Goal: Check status: Check status

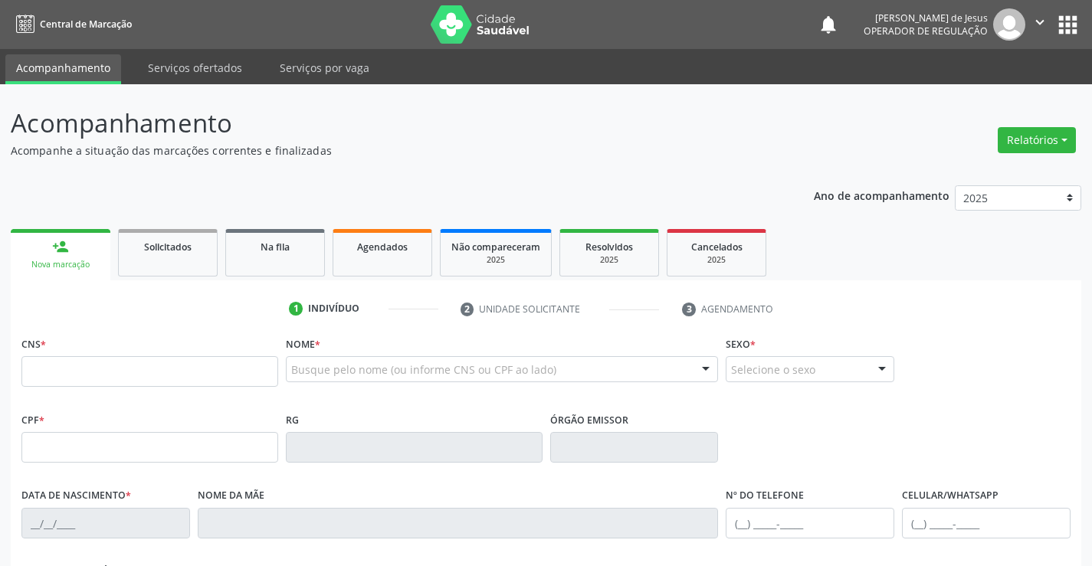
click at [808, 360] on div "Selecione o sexo" at bounding box center [810, 369] width 169 height 26
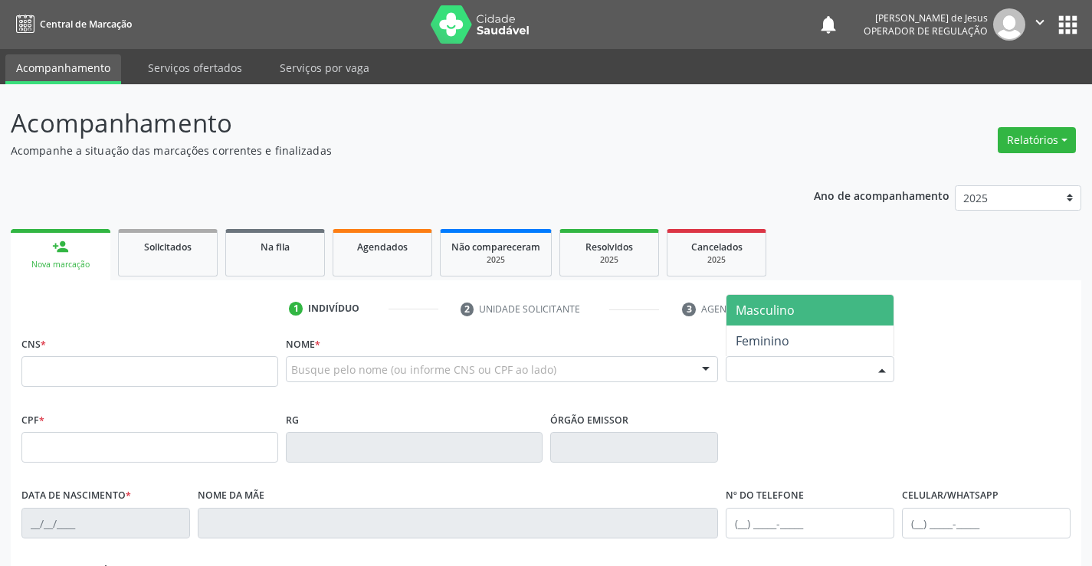
click at [808, 360] on div "Selecione o sexo" at bounding box center [810, 369] width 169 height 26
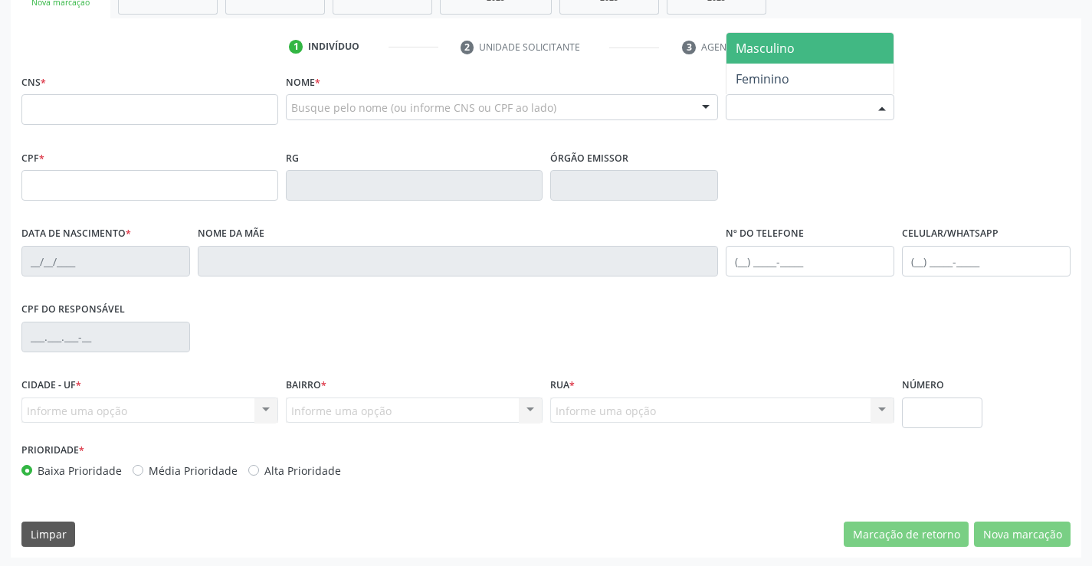
scroll to position [264, 0]
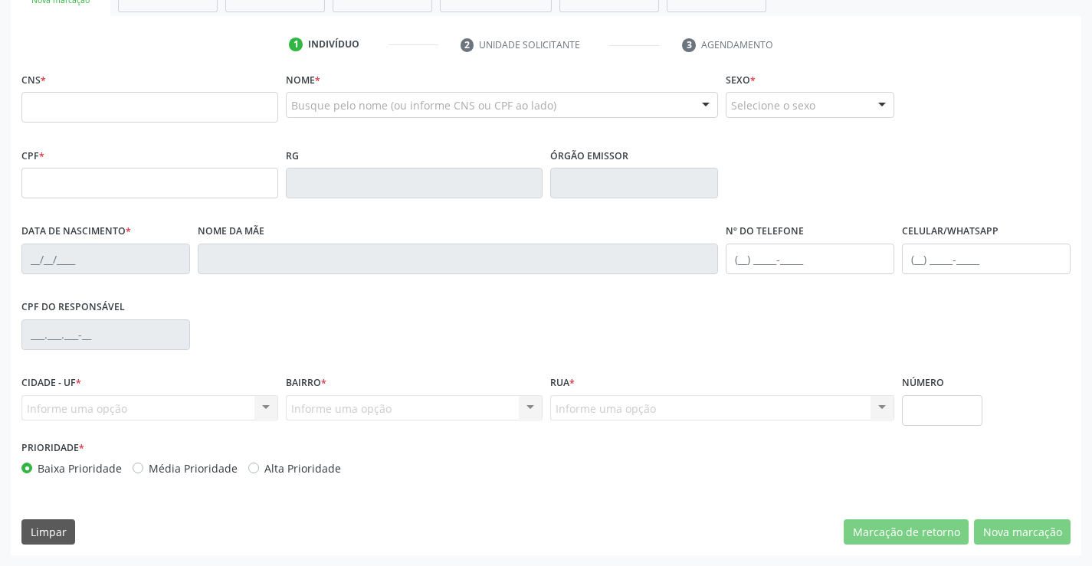
click at [534, 409] on div "Informe uma opção Nenhum resultado encontrado para: " " Nenhuma opção encontrad…" at bounding box center [414, 408] width 257 height 26
click at [461, 415] on div "Informe uma opção Nenhum resultado encontrado para: " " Nenhuma opção encontrad…" at bounding box center [414, 408] width 257 height 26
click at [924, 405] on input "text" at bounding box center [942, 410] width 80 height 31
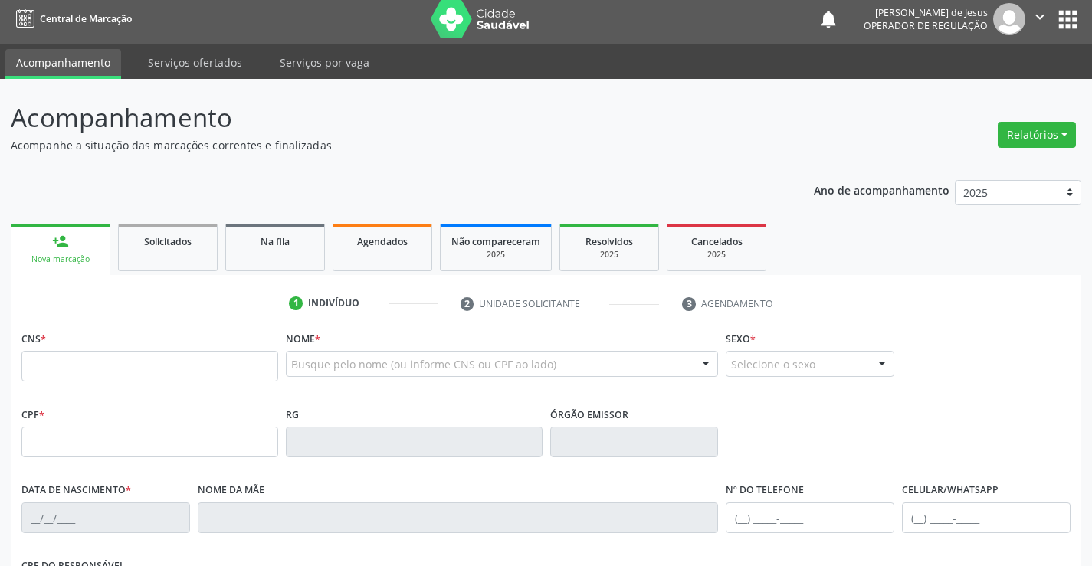
scroll to position [0, 0]
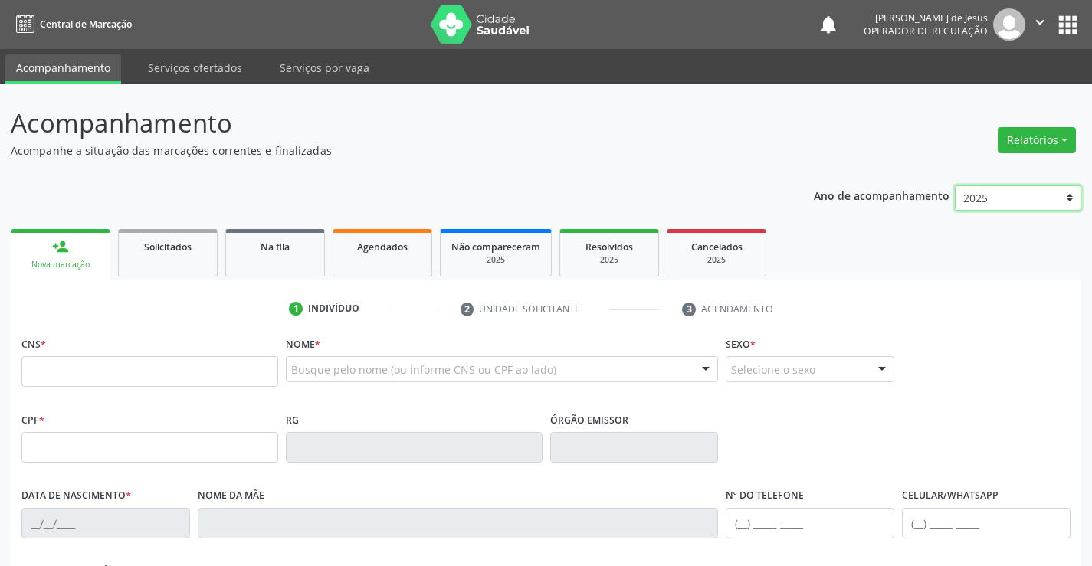
click at [1069, 201] on select "2025 2024 2023" at bounding box center [1018, 198] width 126 height 26
click at [414, 235] on link "Agendados" at bounding box center [383, 253] width 100 height 48
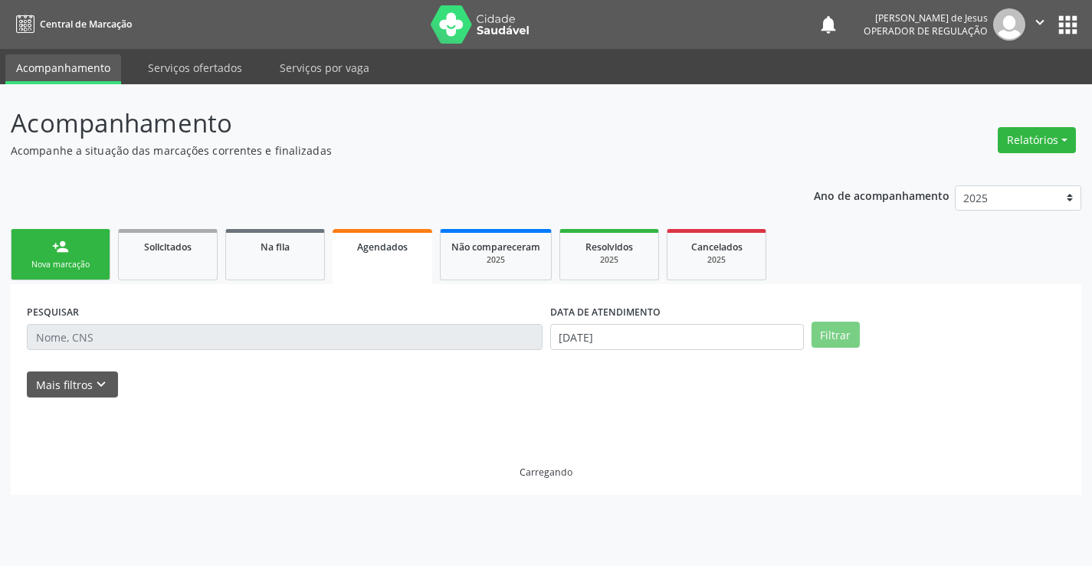
click at [414, 235] on link "Agendados" at bounding box center [383, 256] width 100 height 55
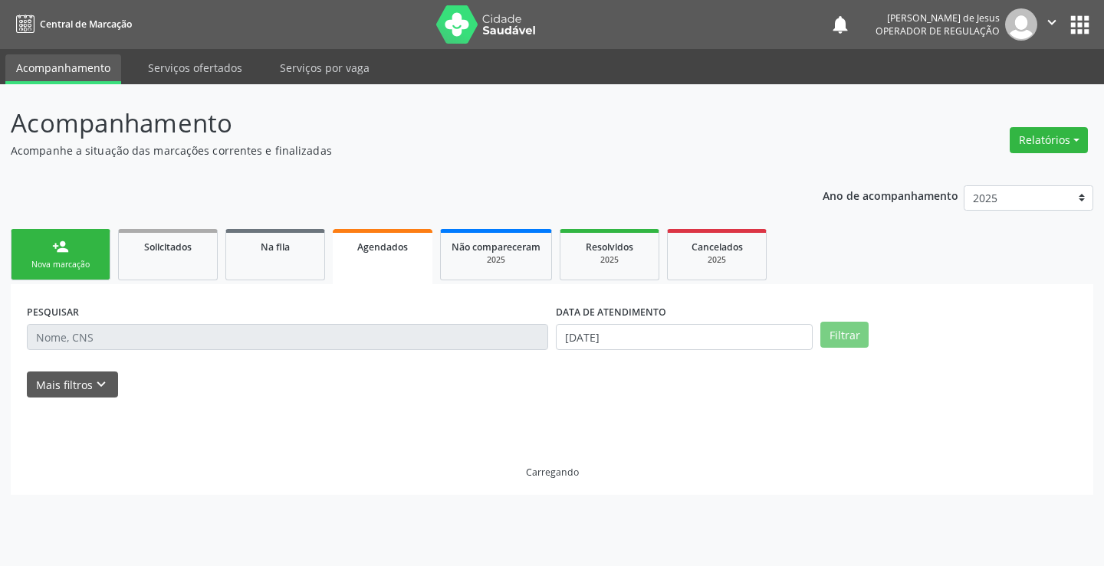
click at [414, 235] on link "Agendados" at bounding box center [383, 256] width 100 height 55
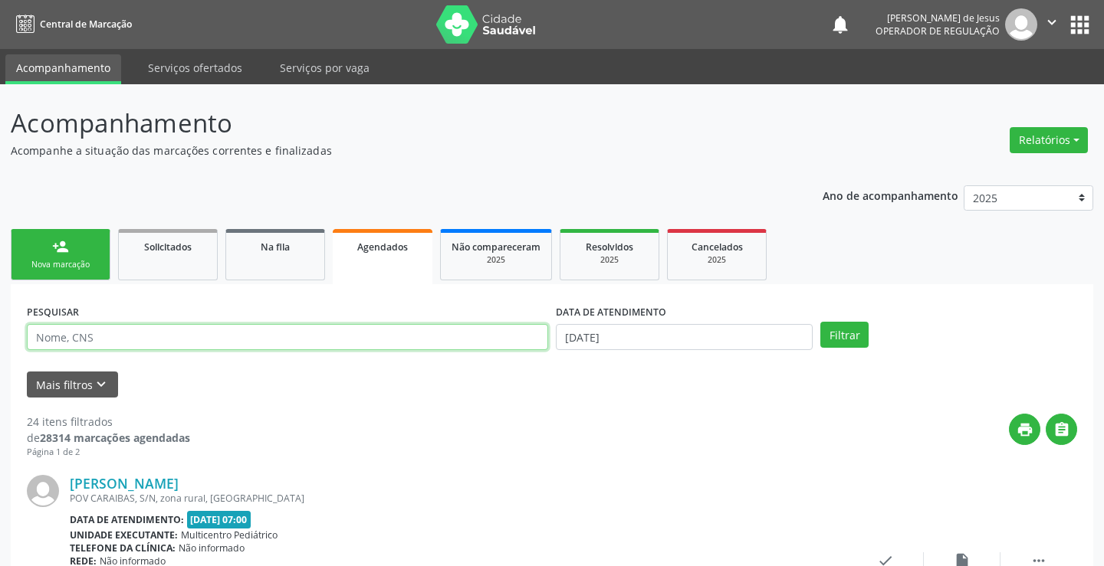
click at [347, 332] on input "text" at bounding box center [287, 337] width 521 height 26
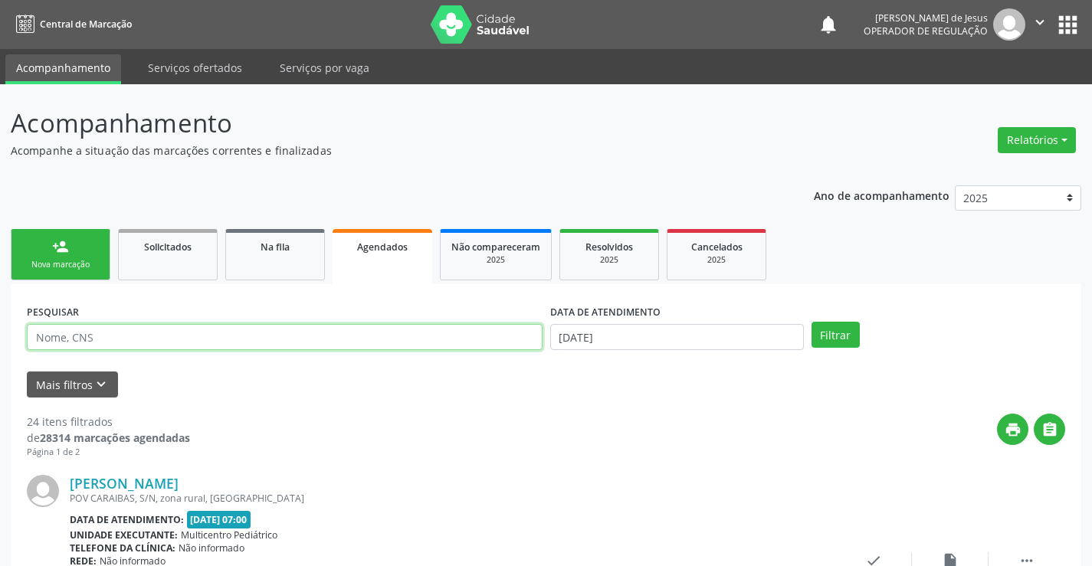
click at [347, 332] on input "text" at bounding box center [285, 337] width 516 height 26
type input "700407713323350"
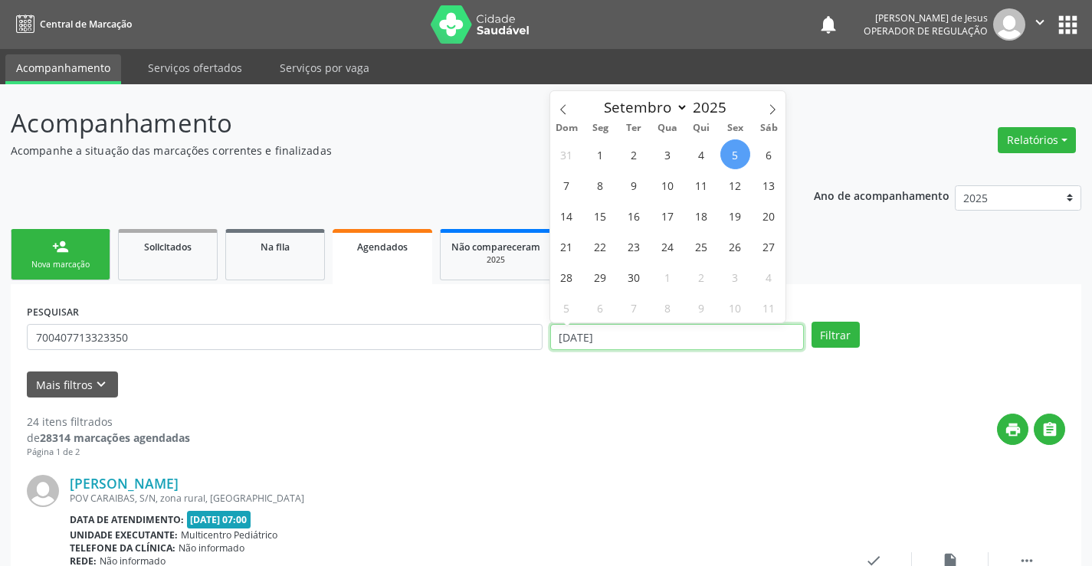
click at [732, 329] on input "[DATE]" at bounding box center [677, 337] width 254 height 26
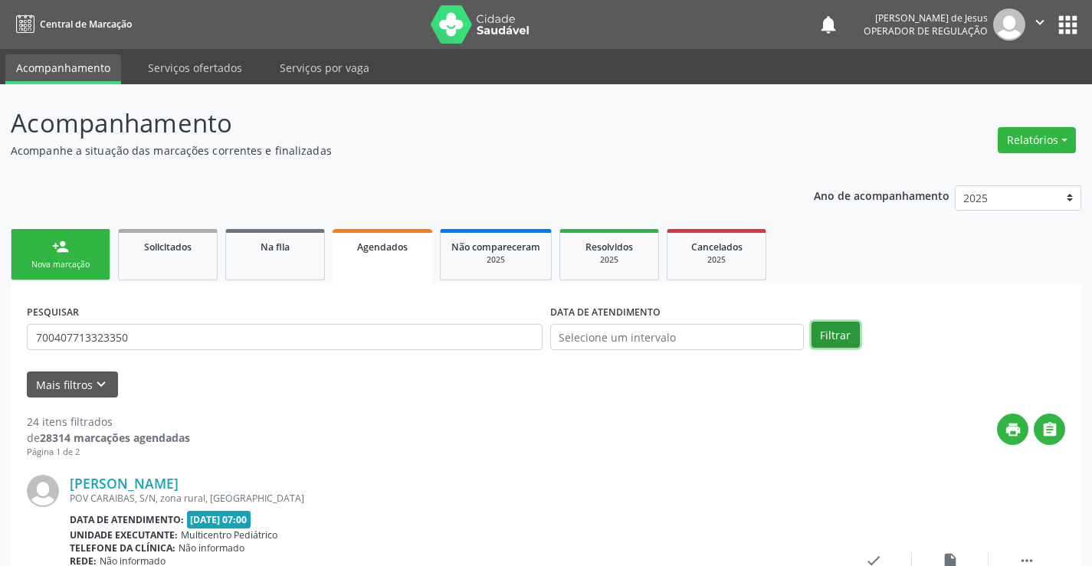
click at [841, 343] on button "Filtrar" at bounding box center [836, 335] width 48 height 26
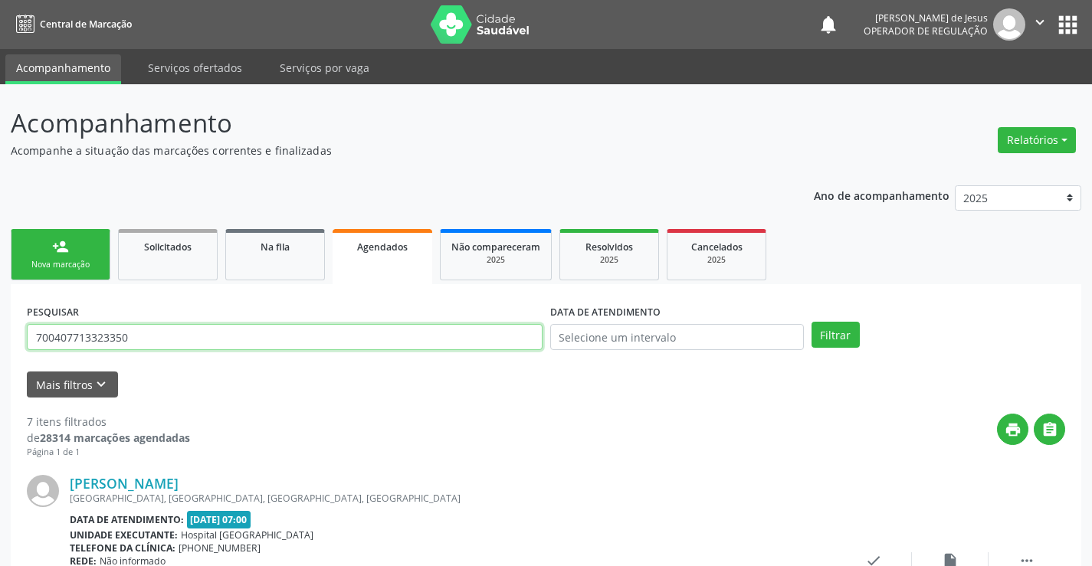
click at [335, 340] on input "700407713323350" at bounding box center [285, 337] width 516 height 26
type input "700009188553102"
click at [812, 333] on button "Filtrar" at bounding box center [836, 335] width 48 height 26
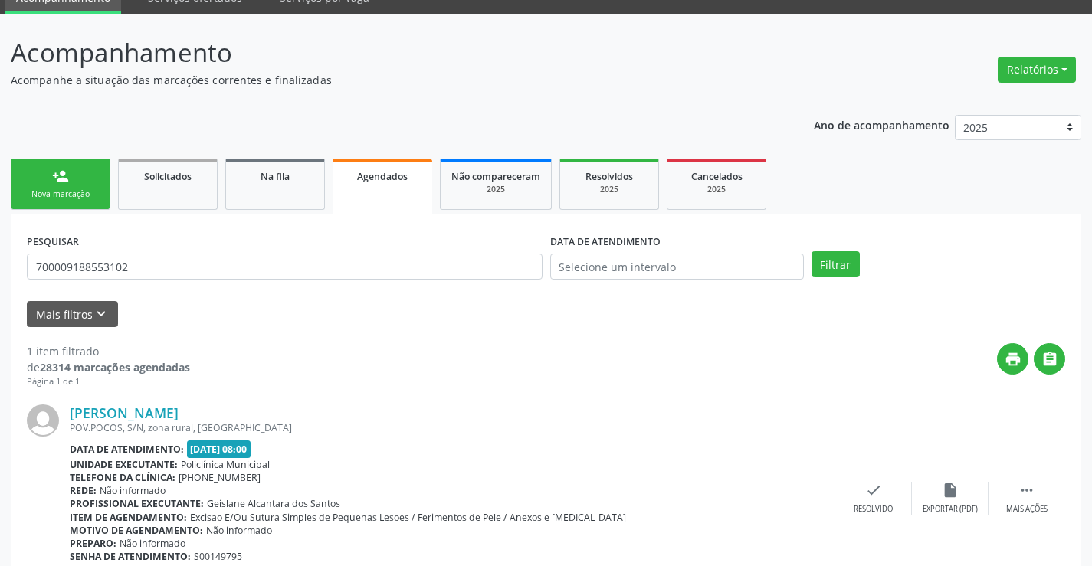
scroll to position [139, 0]
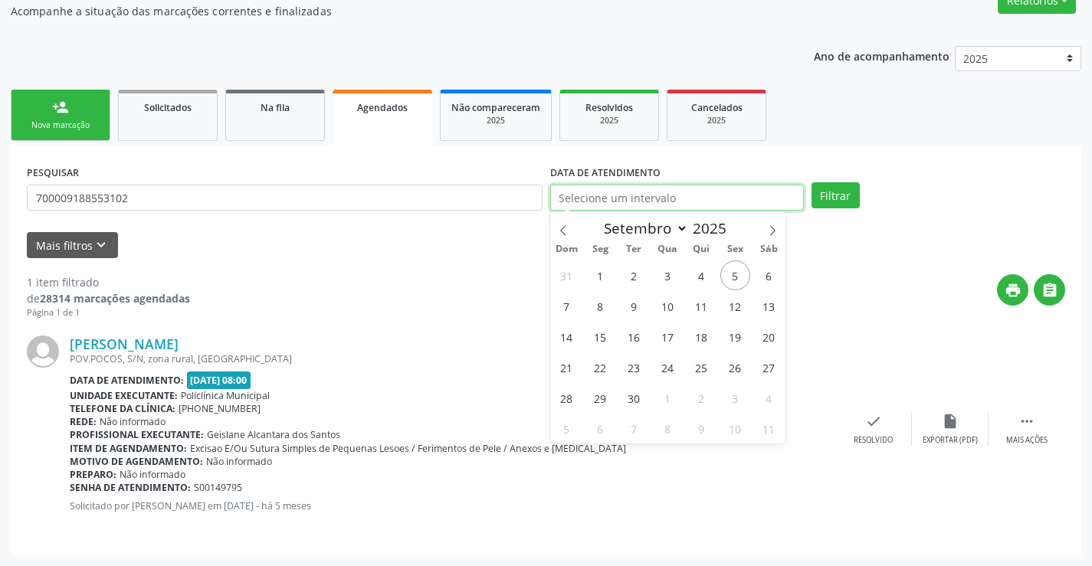
click at [779, 202] on input "text" at bounding box center [677, 198] width 254 height 26
click at [846, 199] on button "Filtrar" at bounding box center [836, 195] width 48 height 26
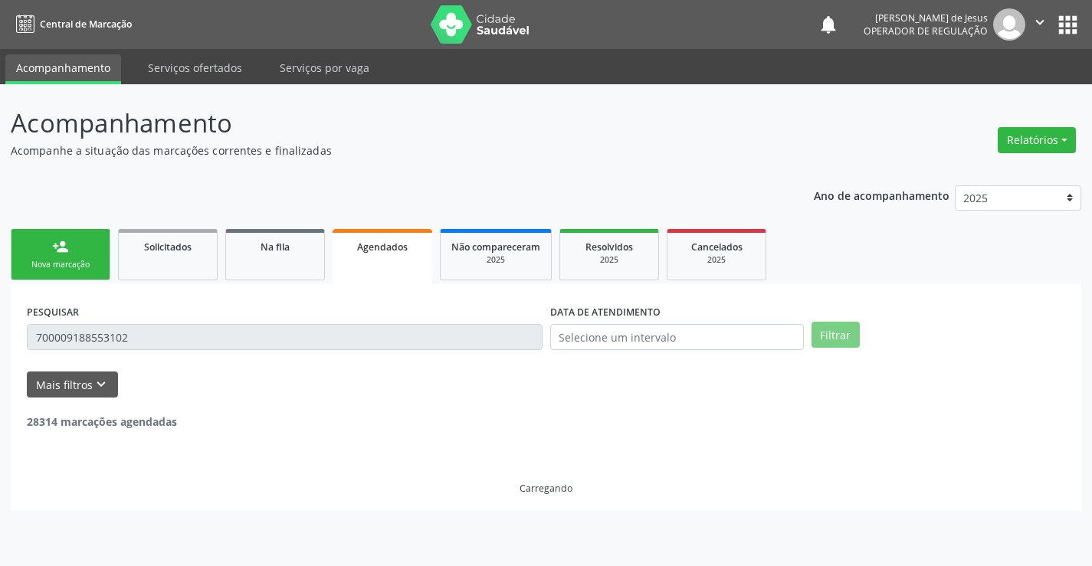
scroll to position [0, 0]
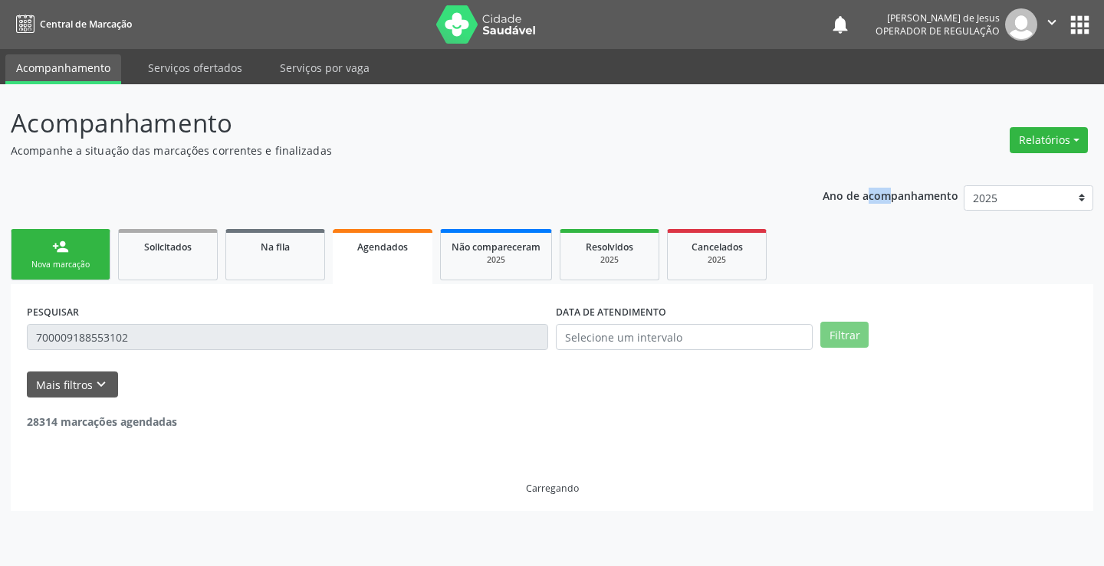
click at [846, 197] on p "Ano de acompanhamento" at bounding box center [890, 194] width 136 height 19
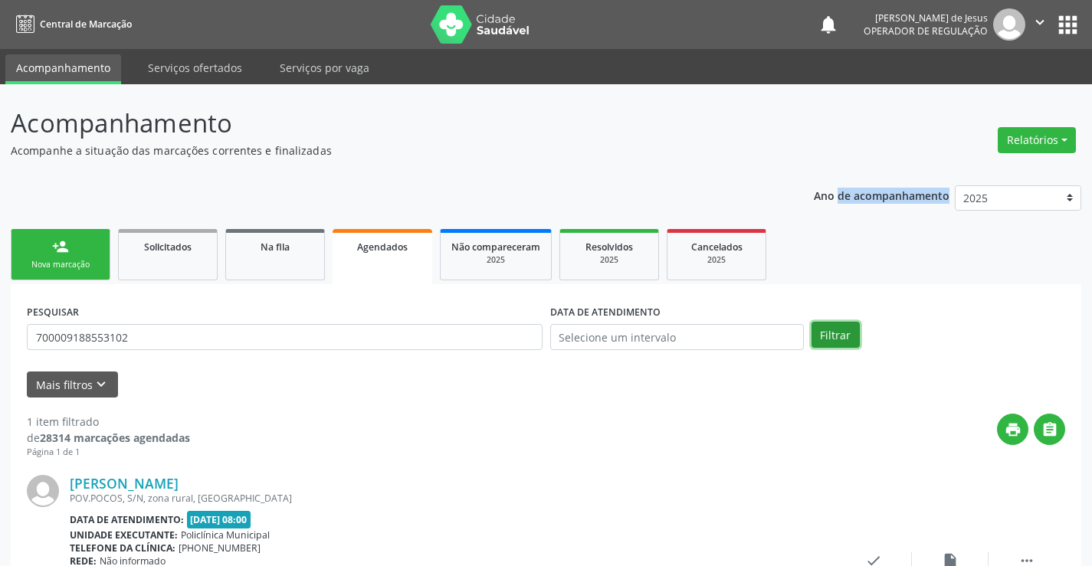
click at [829, 332] on button "Filtrar" at bounding box center [836, 335] width 48 height 26
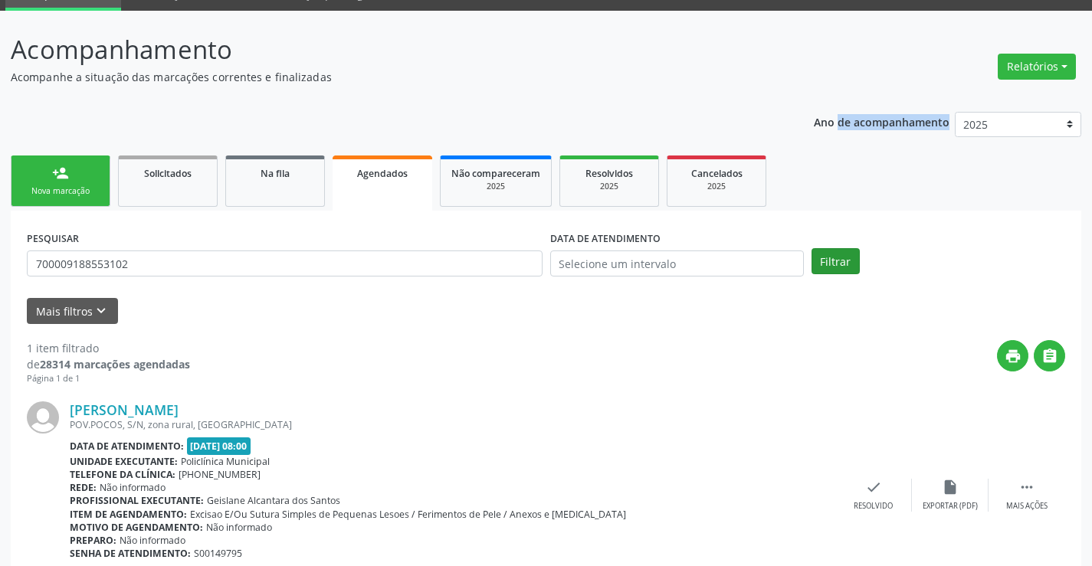
scroll to position [139, 0]
